Goal: Task Accomplishment & Management: Manage account settings

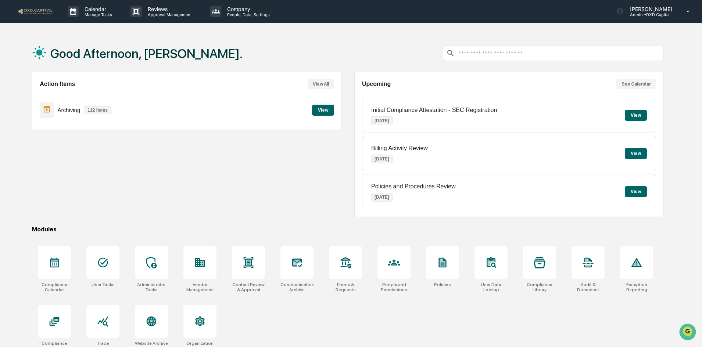
click at [636, 119] on button "View" at bounding box center [636, 115] width 22 height 11
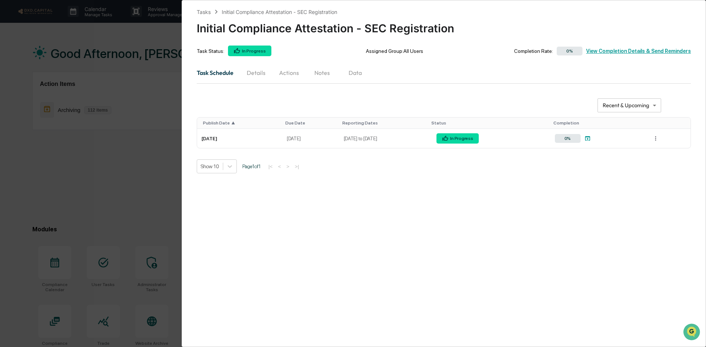
click at [619, 49] on div "0% View Completion Details & Send Reminders" at bounding box center [622, 51] width 138 height 10
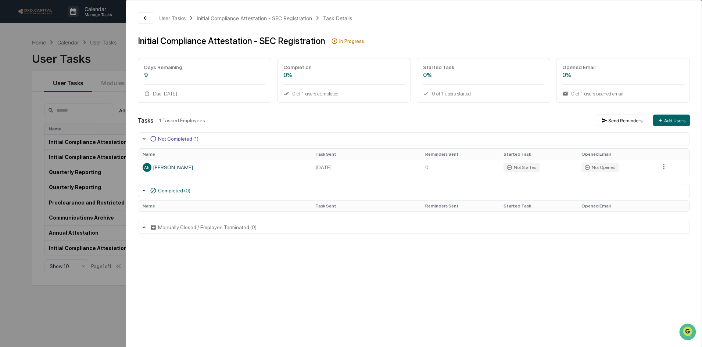
click at [110, 59] on div "User Tasks Initial Compliance Attestation - SEC Registration Task Details Initi…" at bounding box center [351, 173] width 702 height 347
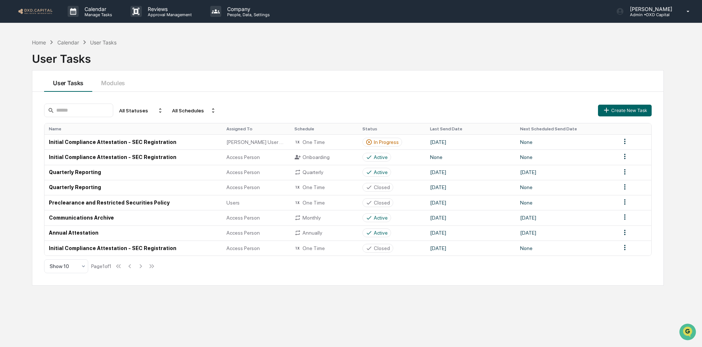
click at [33, 11] on img at bounding box center [35, 11] width 35 height 7
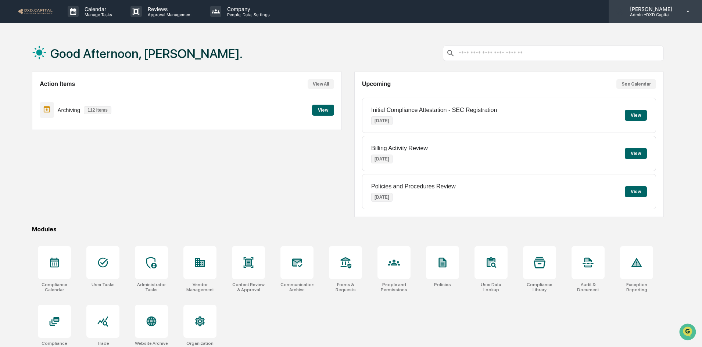
click at [673, 17] on p "Admin • DXD Capital" at bounding box center [650, 14] width 52 height 5
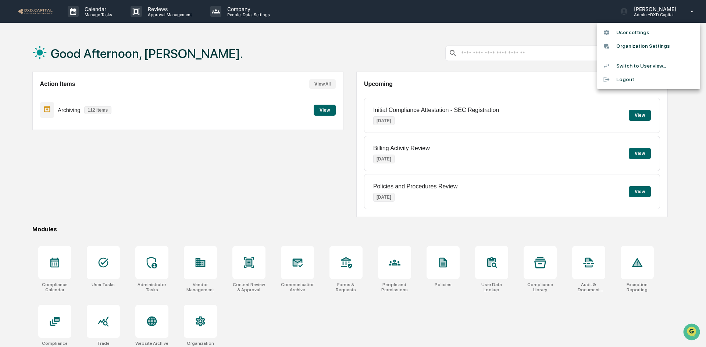
click at [640, 66] on li "Switch to User view..." at bounding box center [648, 66] width 103 height 14
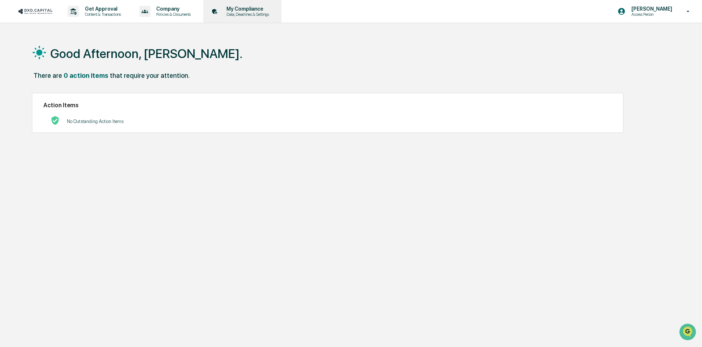
click at [251, 13] on p "Data, Deadlines & Settings" at bounding box center [247, 14] width 52 height 5
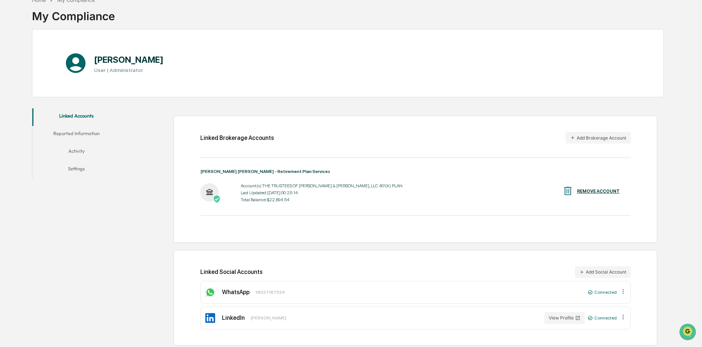
scroll to position [45, 0]
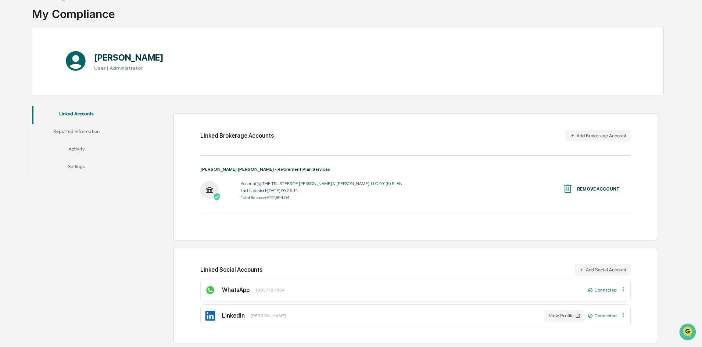
click at [76, 144] on button "Activity" at bounding box center [76, 151] width 88 height 18
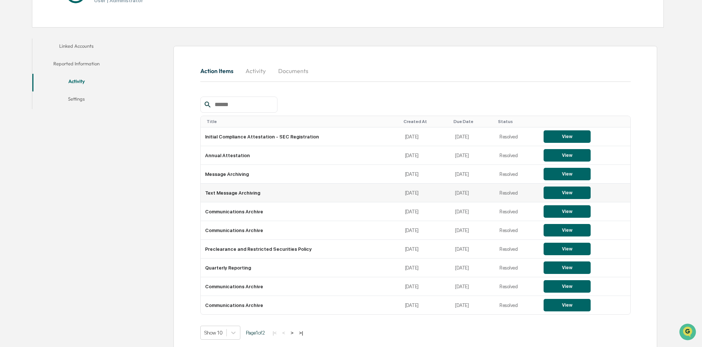
scroll to position [118, 0]
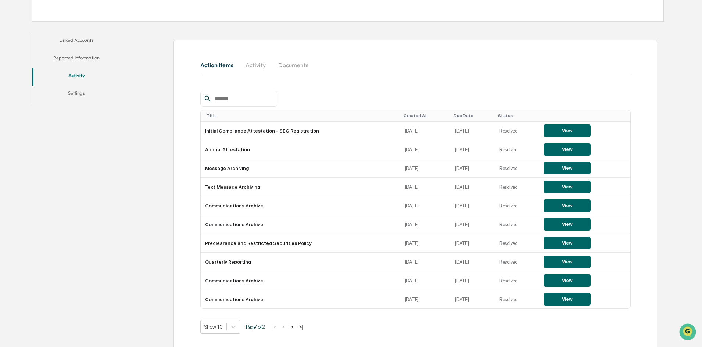
click at [89, 54] on button "Reported Information" at bounding box center [76, 59] width 88 height 18
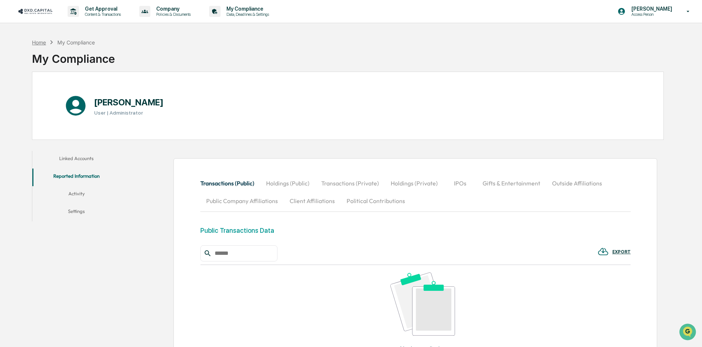
click at [39, 43] on div "Home" at bounding box center [39, 42] width 14 height 6
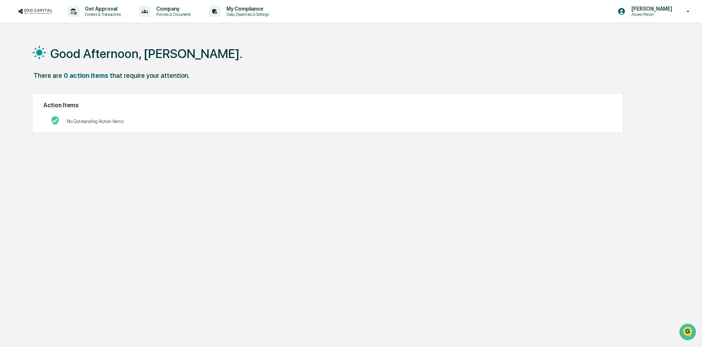
click at [689, 12] on icon at bounding box center [688, 11] width 3 height 1
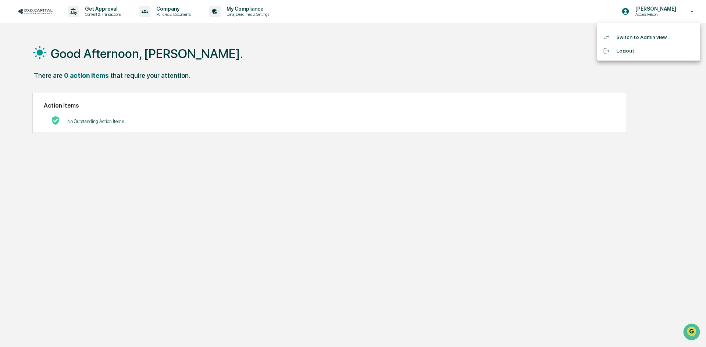
click at [654, 39] on li "Switch to Admin view..." at bounding box center [648, 38] width 103 height 14
